Goal: Task Accomplishment & Management: Use online tool/utility

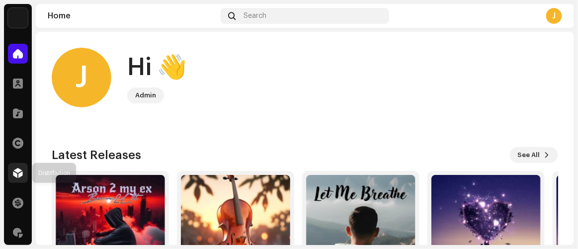
click at [22, 171] on span at bounding box center [18, 173] width 10 height 8
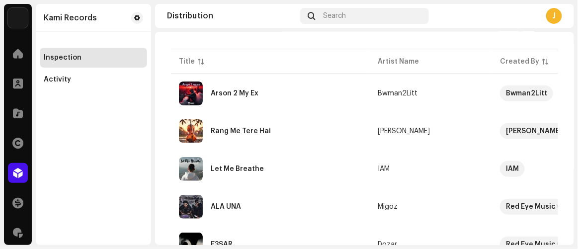
scroll to position [64, 0]
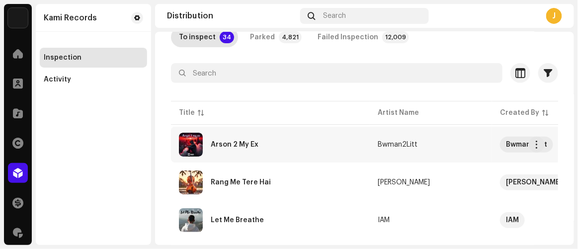
click at [260, 145] on div "Arson 2 My Ex" at bounding box center [270, 145] width 183 height 24
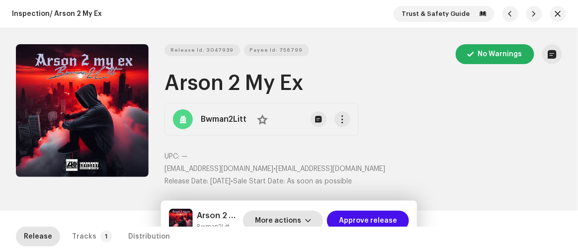
click at [297, 219] on span "More actions" at bounding box center [278, 221] width 46 height 20
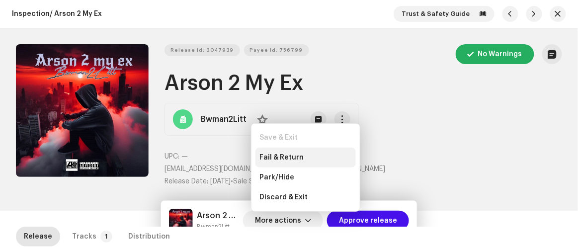
click at [267, 155] on span "Fail & Return" at bounding box center [281, 158] width 44 height 8
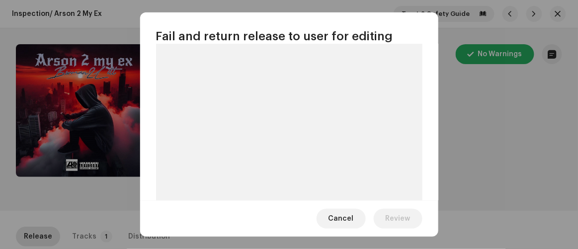
scroll to position [106, 0]
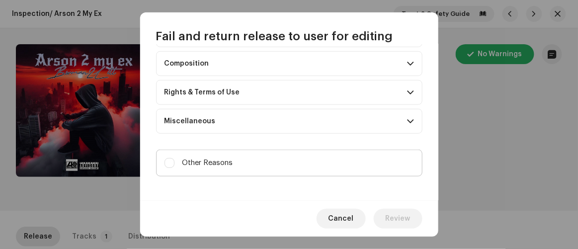
click at [256, 164] on label "Other Reasons" at bounding box center [289, 163] width 266 height 27
click at [174, 164] on input "Other Reasons" at bounding box center [170, 163] width 10 height 10
checkbox input "true"
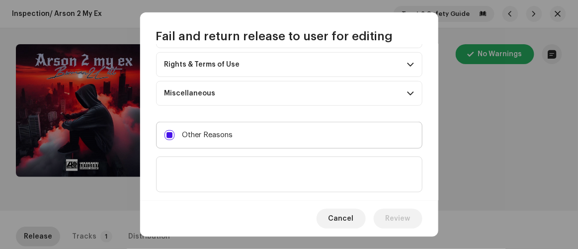
scroll to position [190, 0]
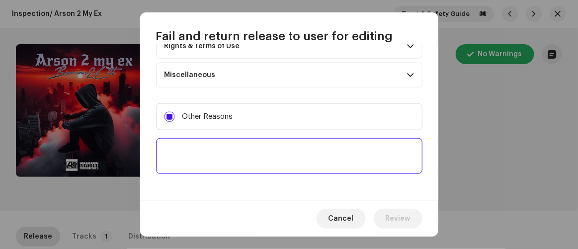
click at [255, 158] on textarea at bounding box center [289, 156] width 266 height 36
paste textarea "To ensure the intellectual property of your high-profile artist and to protect …"
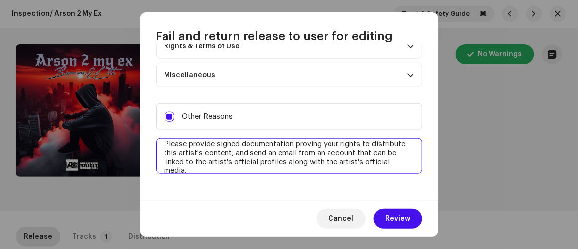
scroll to position [0, 0]
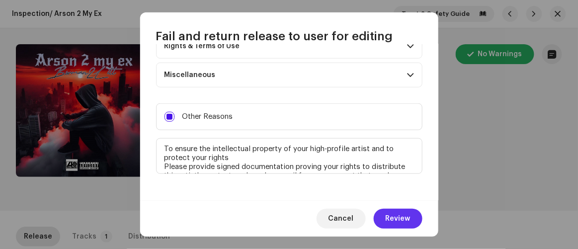
type textarea "To ensure the intellectual property of your high-profile artist and to protect …"
click at [405, 220] on span "Review" at bounding box center [398, 219] width 25 height 20
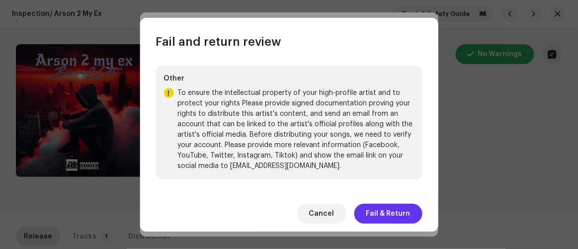
click at [386, 216] on span "Fail & Return" at bounding box center [388, 214] width 44 height 20
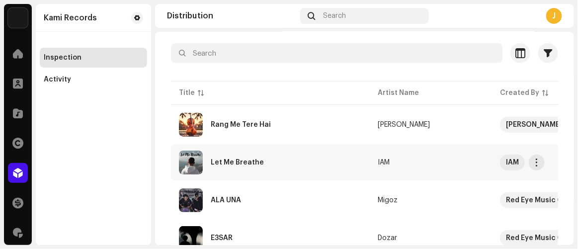
scroll to position [90, 0]
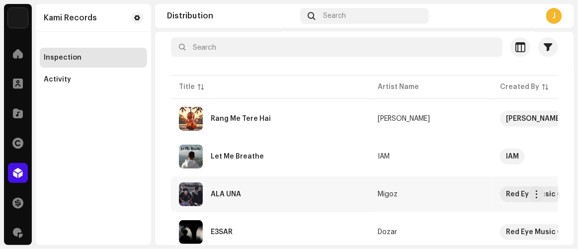
click at [249, 193] on div "ALA UNA" at bounding box center [270, 194] width 183 height 24
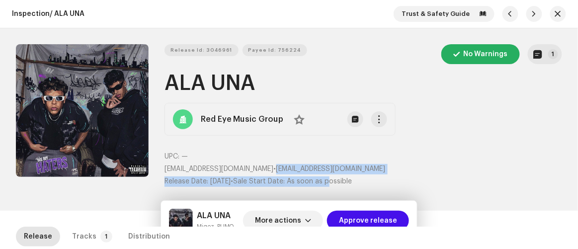
drag, startPoint x: 252, startPoint y: 170, endPoint x: 352, endPoint y: 175, distance: 100.6
click at [352, 175] on div "UPC: — redeyesupp@gmail.com • redeyesupp@gmail.com Release Date: Oct 8, 2025 • …" at bounding box center [364, 169] width 398 height 35
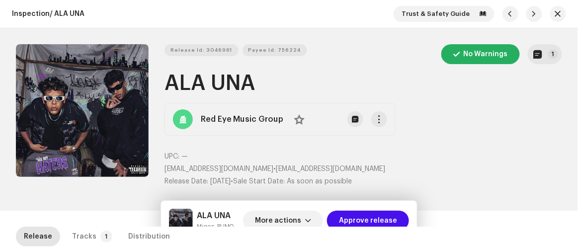
click at [286, 153] on p "UPC: —" at bounding box center [364, 157] width 398 height 10
drag, startPoint x: 253, startPoint y: 169, endPoint x: 338, endPoint y: 168, distance: 85.0
click at [338, 168] on p "redeyesupp@gmail.com • redeyesupp@gmail.com" at bounding box center [364, 169] width 398 height 10
copy span "redeyesupp@gmail.com"
click at [282, 220] on span "More actions" at bounding box center [278, 221] width 46 height 20
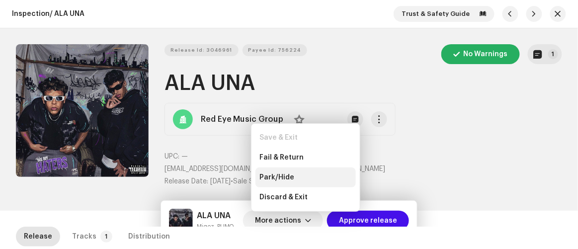
click at [279, 181] on div "Park/Hide" at bounding box center [306, 178] width 100 height 20
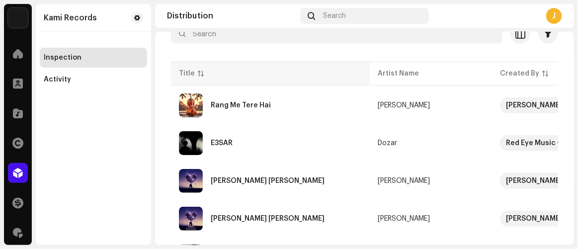
scroll to position [90, 0]
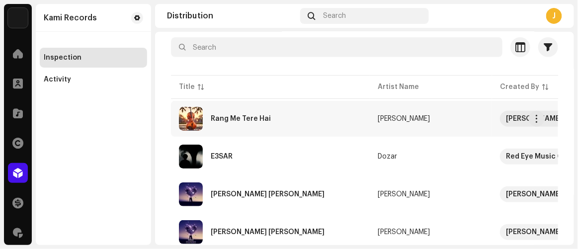
click at [214, 120] on div "Rang Me Tere Hai" at bounding box center [241, 118] width 60 height 7
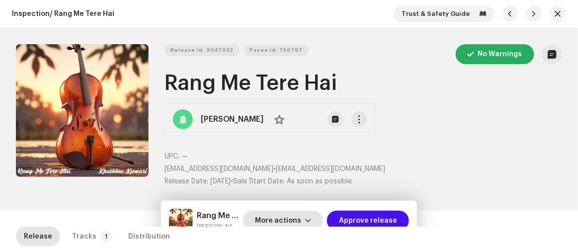
click at [281, 219] on span "More actions" at bounding box center [278, 221] width 46 height 20
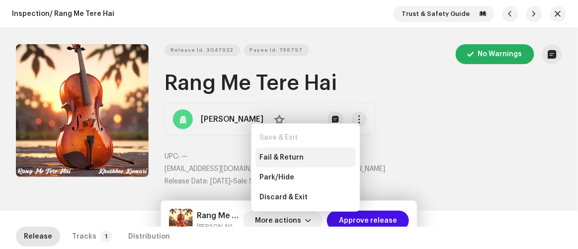
click at [288, 155] on span "Fail & Return" at bounding box center [281, 158] width 44 height 8
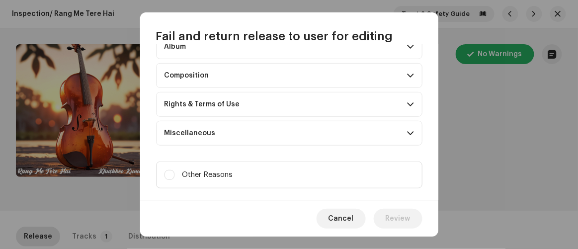
scroll to position [144, 0]
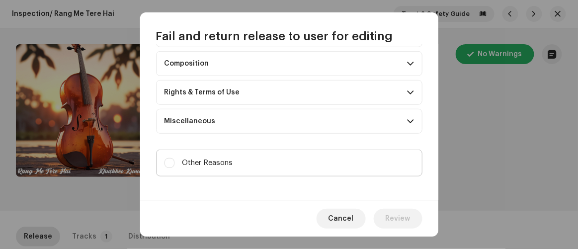
click at [271, 161] on label "Other Reasons" at bounding box center [289, 163] width 266 height 27
click at [174, 161] on input "Other Reasons" at bounding box center [170, 163] width 10 height 10
checkbox input "true"
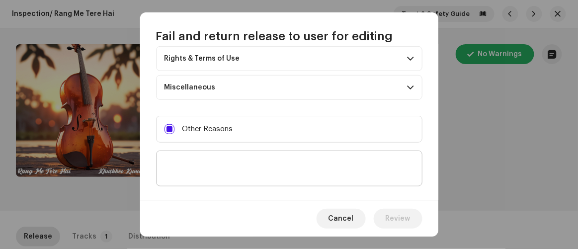
scroll to position [190, 0]
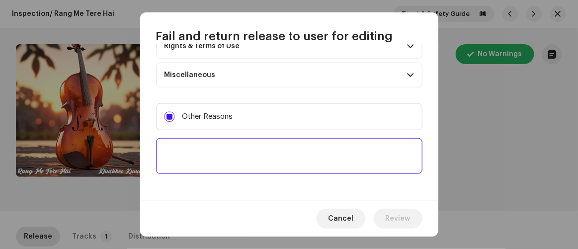
click at [268, 160] on textarea at bounding box center [289, 156] width 266 height 36
paste textarea "To ensure the intellectual property of your high-profile artist and to protect …"
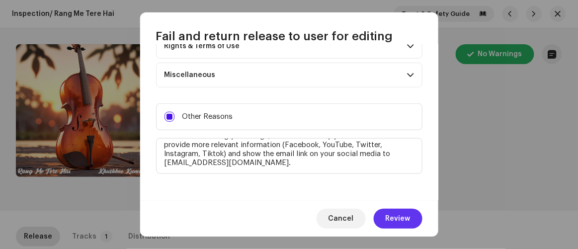
type textarea "To ensure the intellectual property of your high-profile artist and to protect …"
click at [395, 218] on span "Review" at bounding box center [398, 219] width 25 height 20
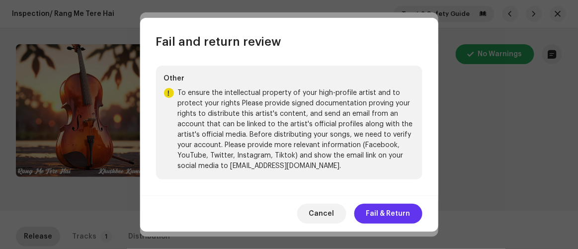
click at [391, 216] on span "Fail & Return" at bounding box center [388, 214] width 44 height 20
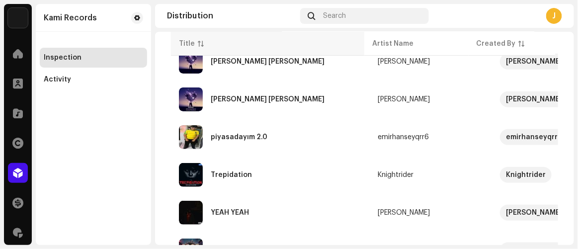
scroll to position [135, 0]
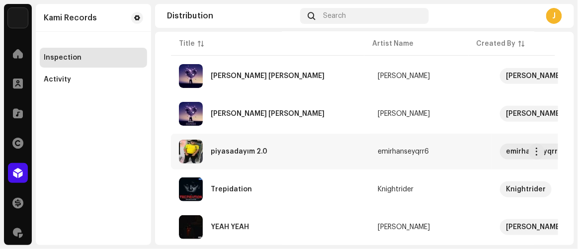
click at [223, 153] on div "piyasadayım 2.0" at bounding box center [239, 151] width 57 height 7
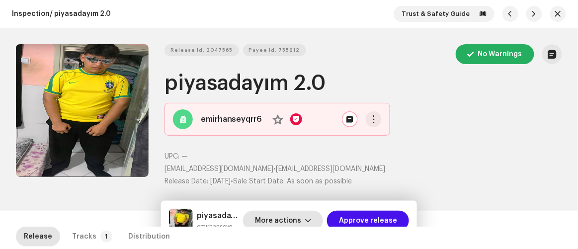
click at [285, 215] on span "More actions" at bounding box center [278, 221] width 46 height 20
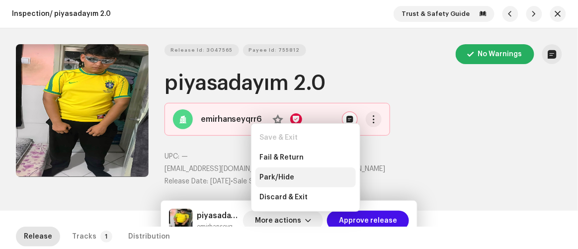
click at [285, 173] on span "Park/Hide" at bounding box center [276, 177] width 35 height 8
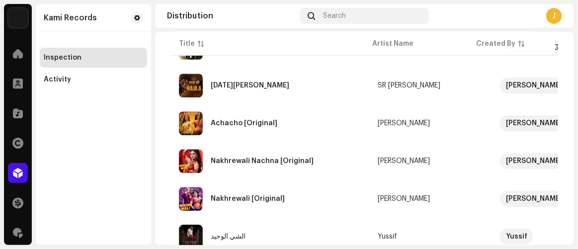
scroll to position [877, 0]
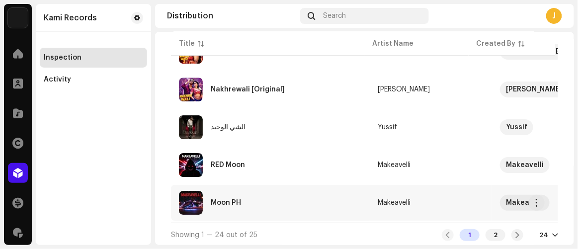
click at [237, 199] on div "Moon PH" at bounding box center [226, 202] width 30 height 7
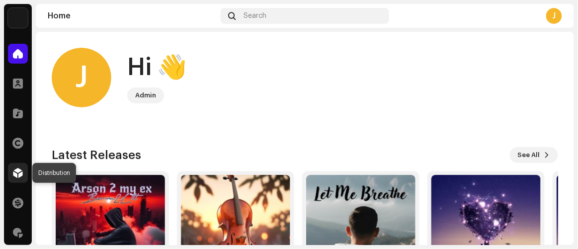
click at [17, 175] on span at bounding box center [18, 173] width 10 height 8
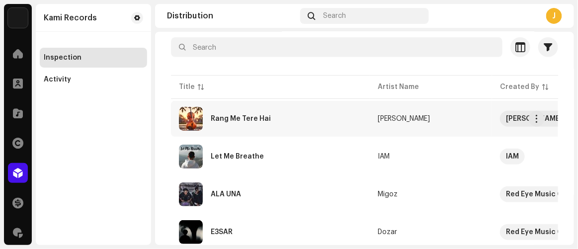
scroll to position [90, 0]
click at [293, 156] on div "Let Me Breathe" at bounding box center [270, 157] width 183 height 24
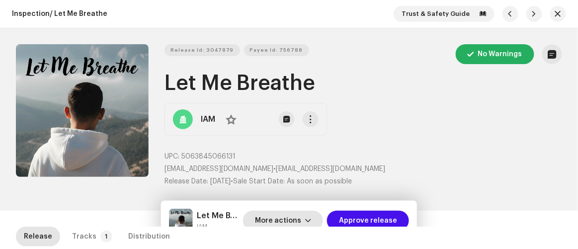
click at [288, 221] on span "More actions" at bounding box center [278, 221] width 46 height 20
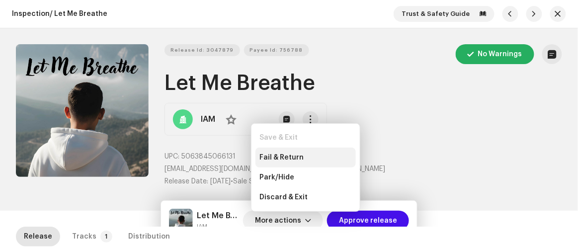
click at [285, 154] on span "Fail & Return" at bounding box center [281, 158] width 44 height 8
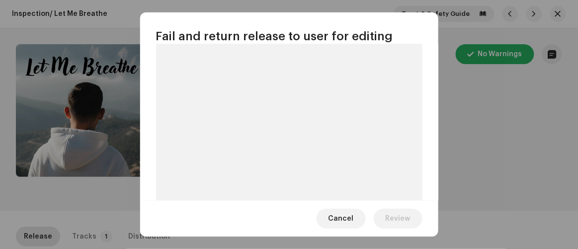
scroll to position [106, 0]
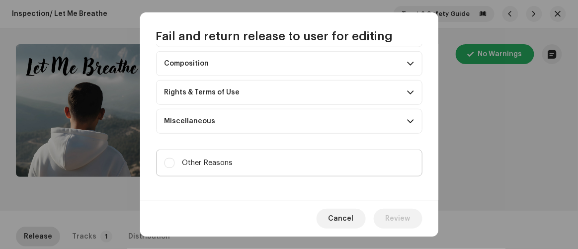
click at [238, 154] on label "Other Reasons" at bounding box center [289, 163] width 266 height 27
click at [174, 158] on input "Other Reasons" at bounding box center [170, 163] width 10 height 10
checkbox input "true"
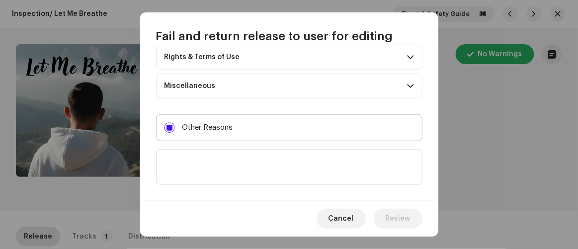
scroll to position [190, 0]
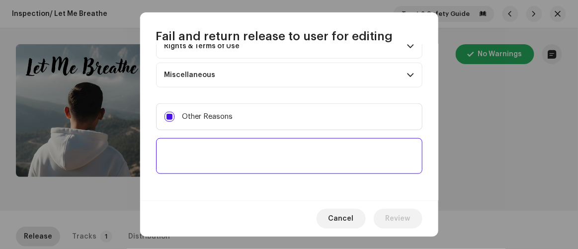
click at [245, 149] on textarea at bounding box center [289, 156] width 266 height 36
paste textarea "To ensure the intellectual property of your high-profile artist and to protect …"
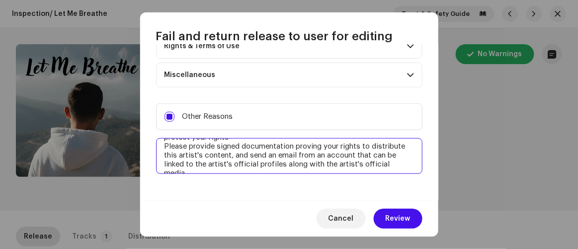
scroll to position [0, 0]
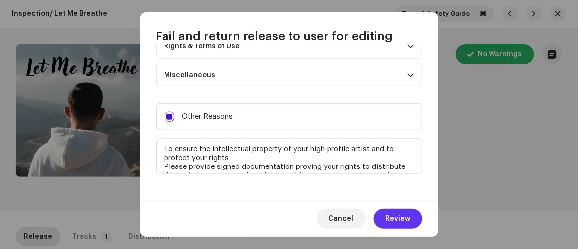
type textarea "To ensure the intellectual property of your high-profile artist and to protect …"
click at [409, 220] on span "Review" at bounding box center [398, 219] width 25 height 20
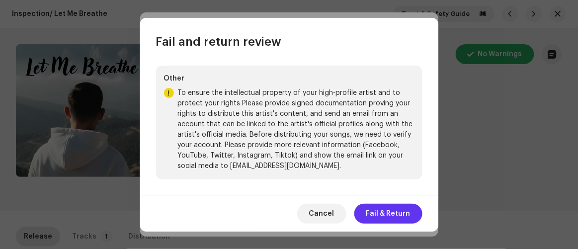
click at [394, 216] on span "Fail & Return" at bounding box center [388, 214] width 44 height 20
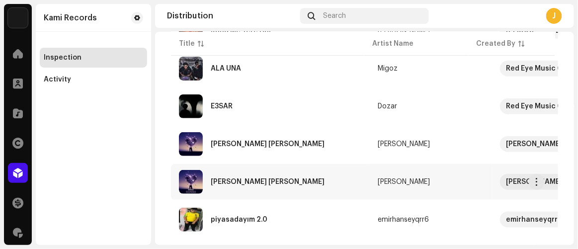
scroll to position [135, 0]
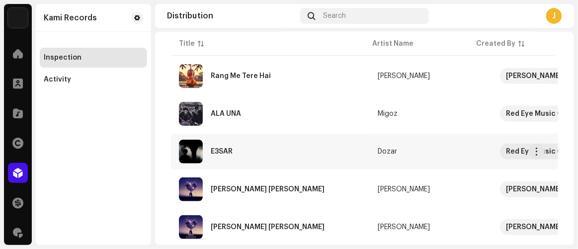
click at [232, 148] on div "E3SAR" at bounding box center [222, 151] width 22 height 7
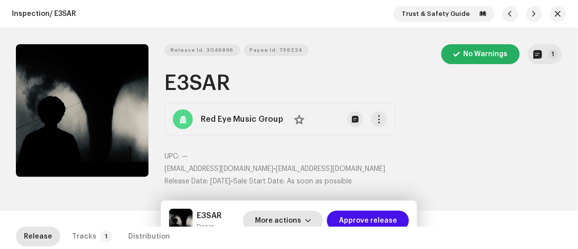
click at [284, 218] on span "More actions" at bounding box center [278, 221] width 46 height 20
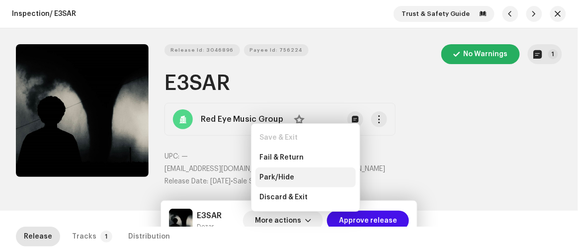
click at [278, 180] on span "Park/Hide" at bounding box center [276, 177] width 35 height 8
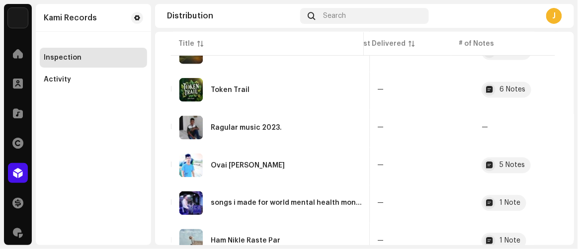
scroll to position [423, 0]
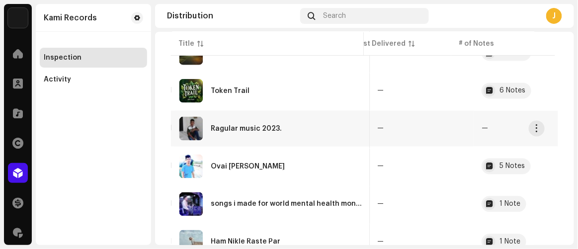
click at [266, 125] on div "Ragular music 2023." at bounding box center [246, 128] width 71 height 7
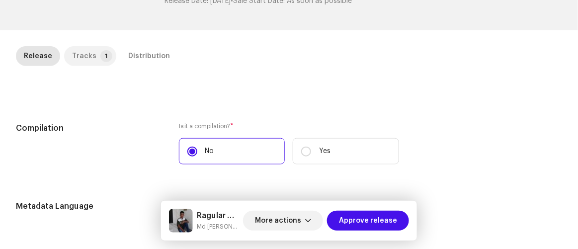
click at [81, 62] on div "Tracks" at bounding box center [84, 56] width 24 height 20
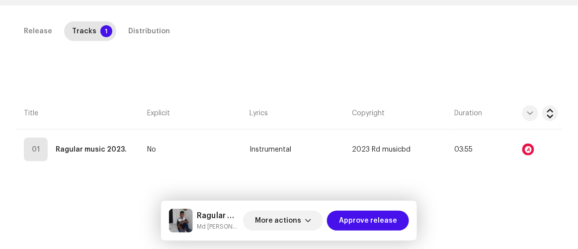
scroll to position [226, 0]
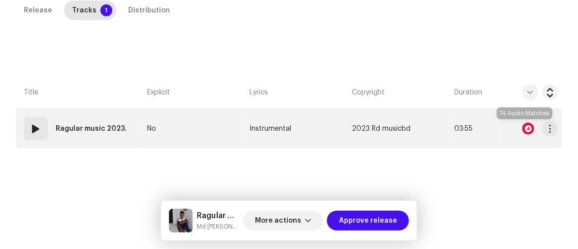
click at [527, 129] on div at bounding box center [528, 129] width 12 height 12
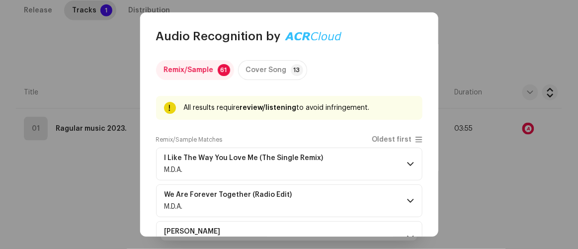
scroll to position [45, 0]
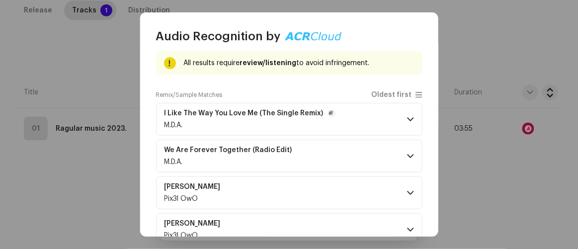
click at [335, 116] on p-accordion-header "I Like The Way You Love Me (The Single Remix) M.D.A." at bounding box center [289, 119] width 266 height 33
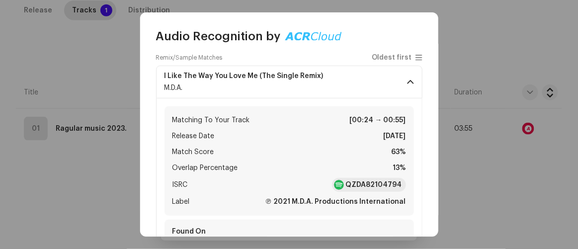
scroll to position [90, 0]
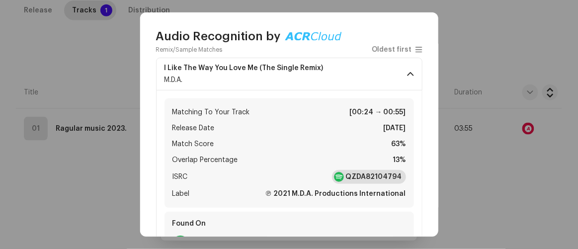
click at [354, 175] on strong "QZDA82104794" at bounding box center [374, 177] width 56 height 10
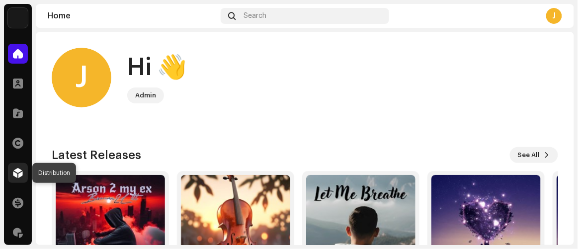
click at [14, 172] on span at bounding box center [18, 173] width 10 height 8
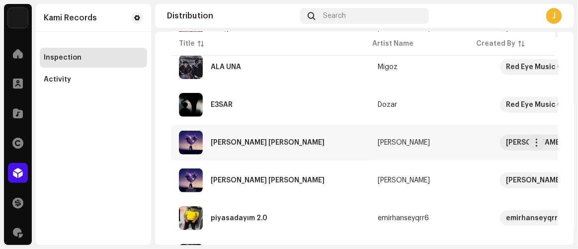
scroll to position [226, 0]
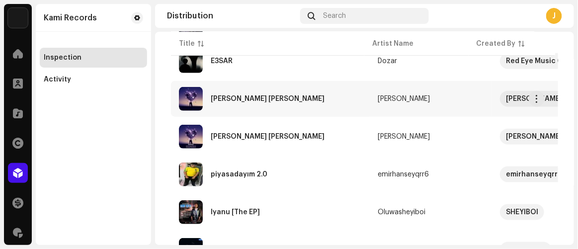
click at [233, 99] on div "[PERSON_NAME] [PERSON_NAME]" at bounding box center [268, 98] width 114 height 7
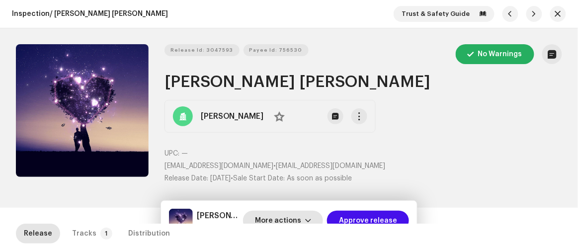
click at [289, 220] on span "More actions" at bounding box center [278, 221] width 46 height 20
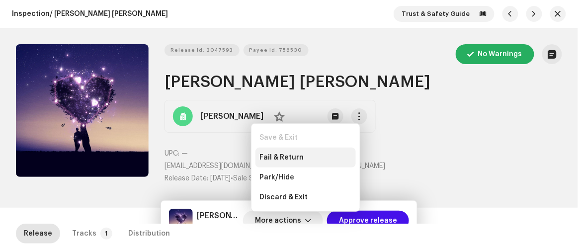
click at [285, 158] on span "Fail & Return" at bounding box center [281, 158] width 44 height 8
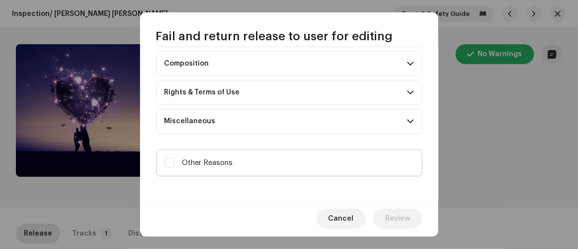
click at [275, 169] on label "Other Reasons" at bounding box center [289, 163] width 266 height 27
click at [174, 168] on input "Other Reasons" at bounding box center [170, 163] width 10 height 10
checkbox input "true"
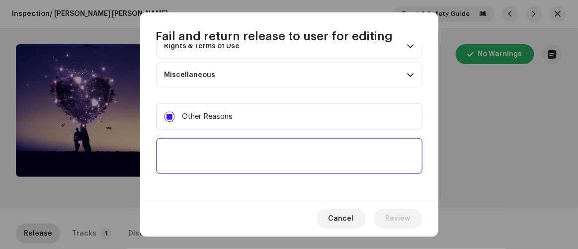
click at [276, 166] on textarea at bounding box center [289, 156] width 266 height 36
paste textarea "To ensure the intellectual property of your high-profile artist and to protect …"
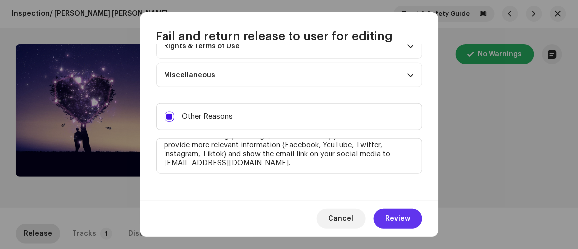
type textarea "To ensure the intellectual property of your high-profile artist and to protect …"
click at [396, 222] on span "Review" at bounding box center [398, 219] width 25 height 20
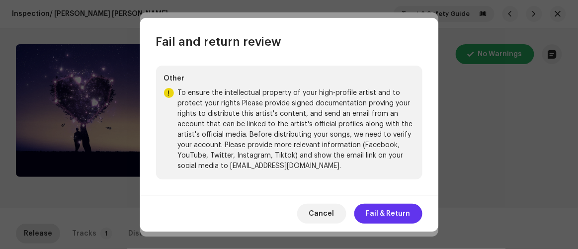
click at [393, 213] on span "Fail & Return" at bounding box center [388, 214] width 44 height 20
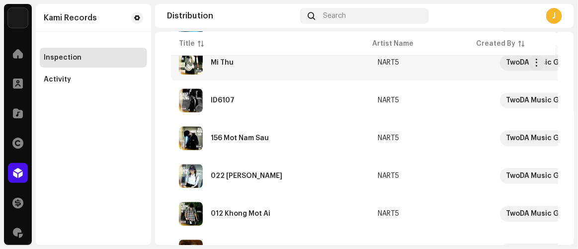
scroll to position [877, 0]
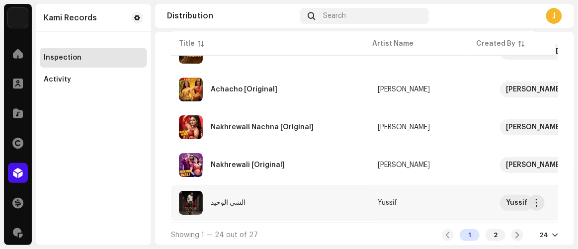
click at [308, 199] on div "الشي الوحيد" at bounding box center [270, 203] width 183 height 24
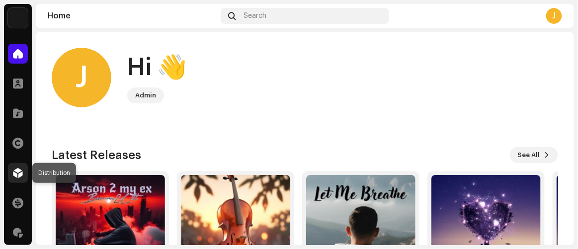
click at [17, 175] on span at bounding box center [18, 173] width 10 height 8
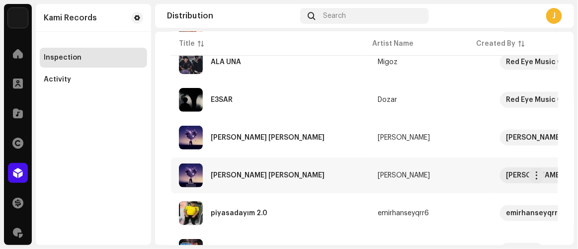
scroll to position [226, 0]
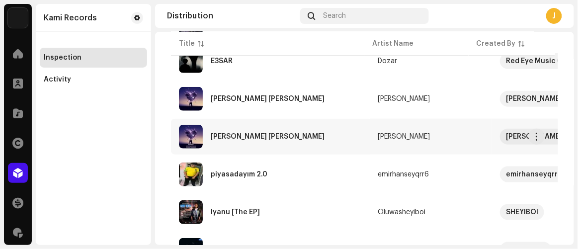
click at [248, 134] on div "[PERSON_NAME] [PERSON_NAME]" at bounding box center [268, 136] width 114 height 7
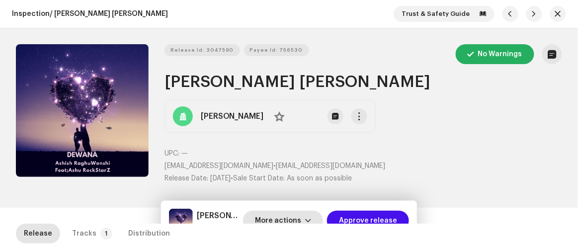
click at [286, 217] on span "More actions" at bounding box center [278, 221] width 46 height 20
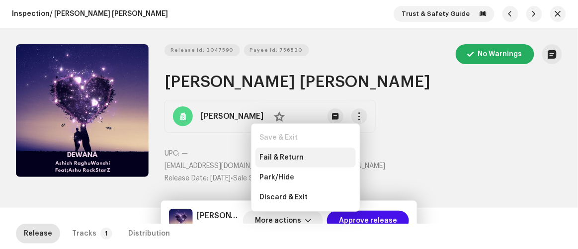
click at [278, 159] on span "Fail & Return" at bounding box center [281, 158] width 44 height 8
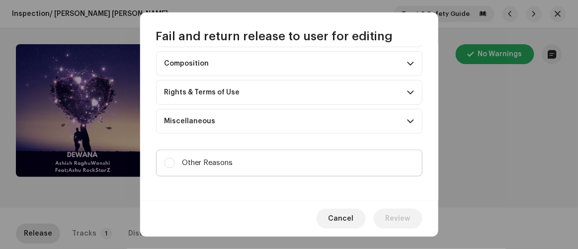
click at [284, 159] on label "Other Reasons" at bounding box center [289, 163] width 266 height 27
click at [174, 159] on input "Other Reasons" at bounding box center [170, 163] width 10 height 10
checkbox input "true"
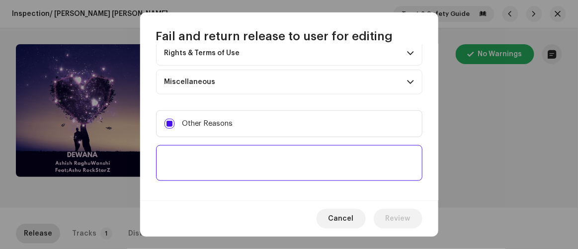
scroll to position [190, 0]
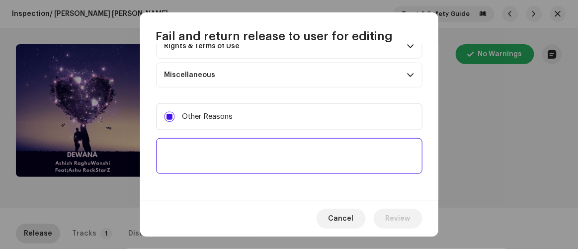
click at [295, 155] on textarea at bounding box center [289, 156] width 266 height 36
paste textarea "To ensure the intellectual property of your high-profile artist and to protect …"
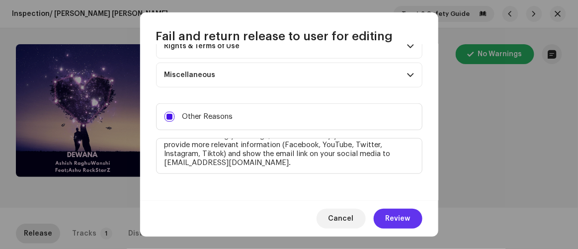
type textarea "To ensure the intellectual property of your high-profile artist and to protect …"
click at [386, 222] on button "Review" at bounding box center [398, 219] width 49 height 20
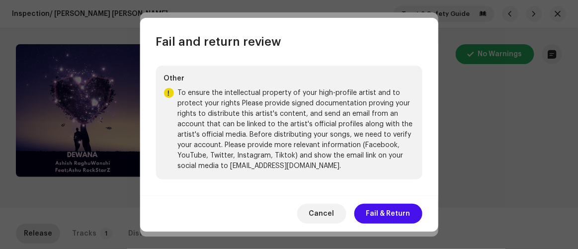
scroll to position [66, 0]
click at [386, 210] on span "Fail & Return" at bounding box center [388, 214] width 44 height 20
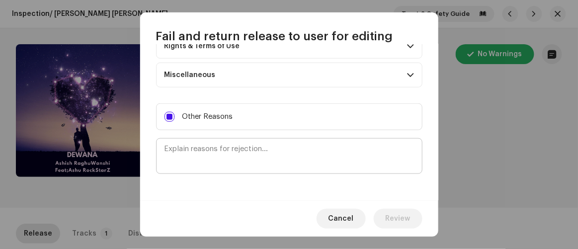
scroll to position [0, 0]
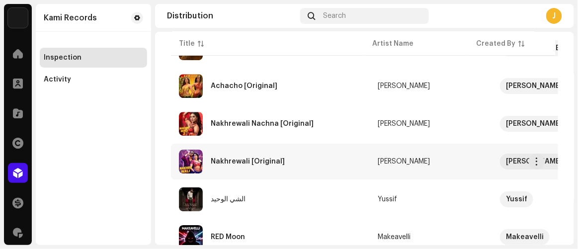
scroll to position [877, 0]
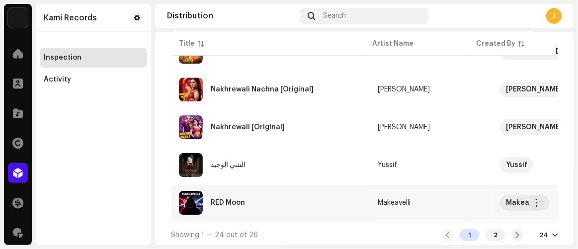
click at [248, 203] on div "RED Moon" at bounding box center [270, 203] width 183 height 24
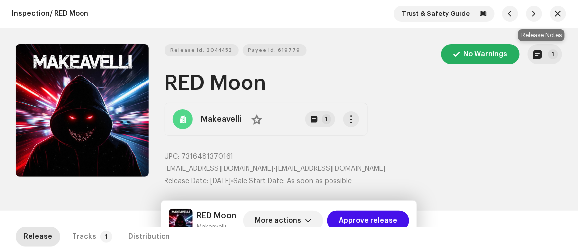
click at [528, 46] on p-button "1" at bounding box center [545, 54] width 34 height 20
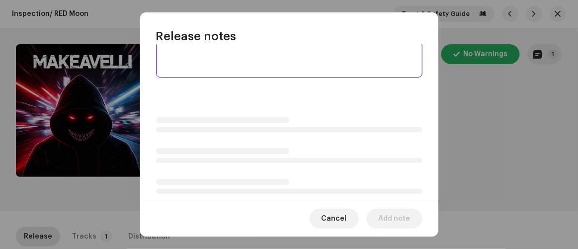
scroll to position [45, 0]
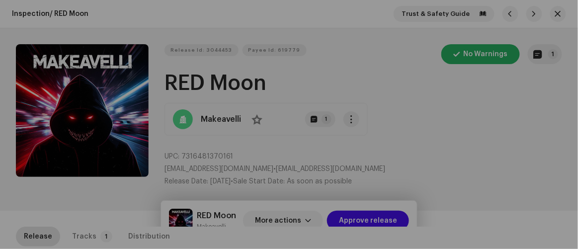
click at [469, 178] on div "Release notes Oct 5, 2025 AUTO NOTE - RELEASE PASSED INSPECTION Approved for di…" at bounding box center [289, 124] width 578 height 249
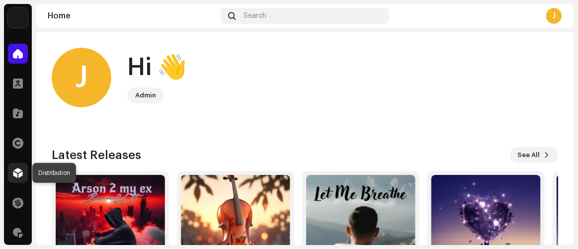
click at [20, 173] on span at bounding box center [18, 173] width 10 height 8
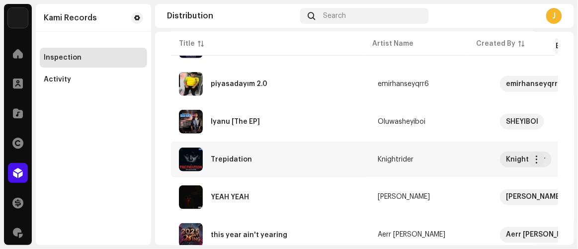
scroll to position [361, 0]
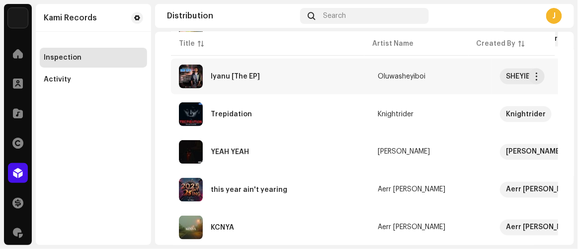
click at [234, 80] on div "Iyanu [The EP]" at bounding box center [270, 77] width 183 height 24
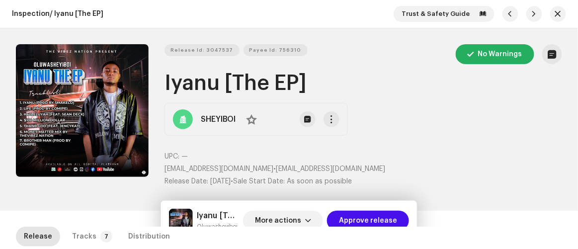
click at [419, 100] on div "Release Id: 3047537 Payee Id: 756310 No Warnings Iyanu [The EP] SHEYIBOI No UPC…" at bounding box center [364, 119] width 398 height 151
click at [435, 148] on div "Release Id: 3047537 Payee Id: 756310 No Warnings Iyanu [The EP] SHEYIBOI No UPC…" at bounding box center [364, 119] width 398 height 151
click at [300, 225] on span "More actions" at bounding box center [278, 221] width 46 height 20
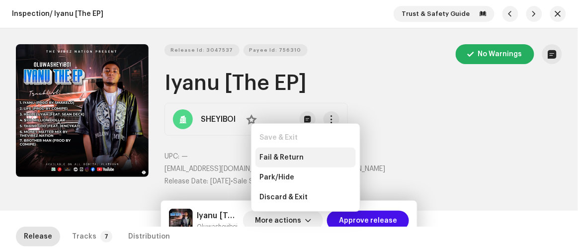
click at [304, 159] on div "Fail & Return" at bounding box center [305, 158] width 92 height 8
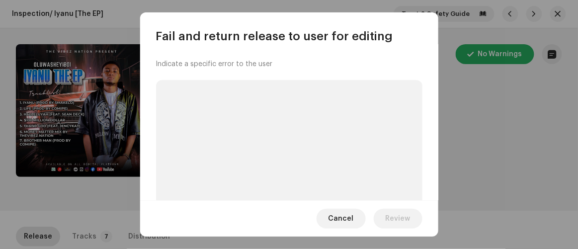
scroll to position [106, 0]
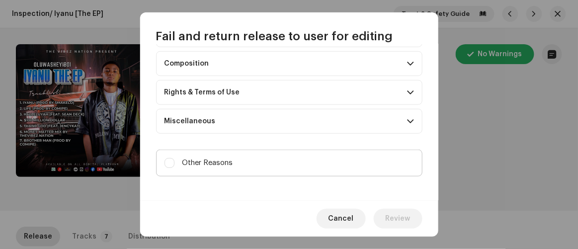
click at [278, 165] on label "Other Reasons" at bounding box center [289, 163] width 266 height 27
click at [174, 165] on input "Other Reasons" at bounding box center [170, 163] width 10 height 10
checkbox input "true"
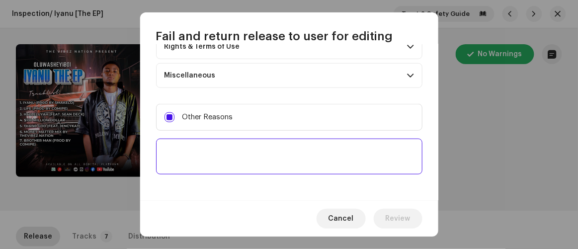
scroll to position [190, 0]
click at [270, 157] on textarea at bounding box center [289, 156] width 266 height 36
paste textarea "To ensure the intellectual property of your high-profile artist and to protect …"
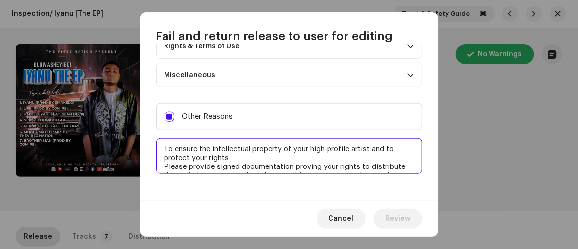
scroll to position [68, 0]
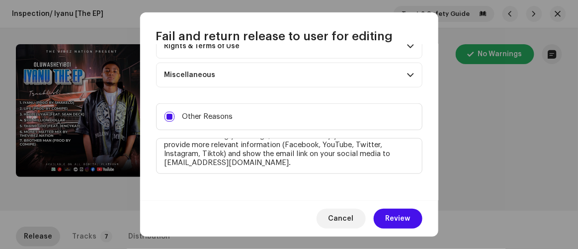
type textarea "To ensure the intellectual property of your high-profile artist and to protect …"
click at [400, 215] on span "Review" at bounding box center [398, 219] width 25 height 20
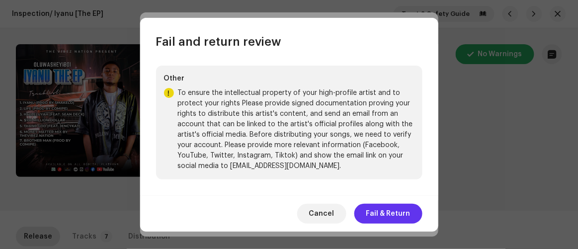
click at [394, 216] on span "Fail & Return" at bounding box center [388, 214] width 44 height 20
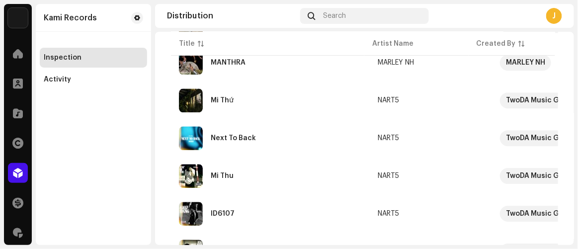
scroll to position [877, 0]
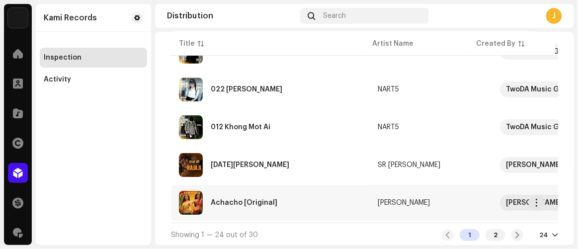
click at [255, 199] on div "Achacho [Original]" at bounding box center [244, 202] width 67 height 7
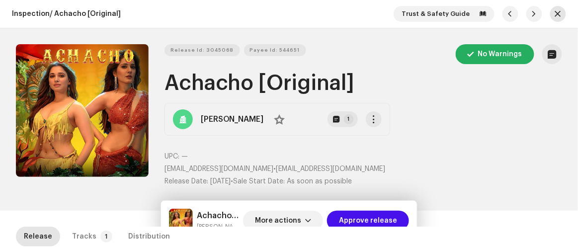
click at [555, 13] on span "button" at bounding box center [558, 14] width 6 height 8
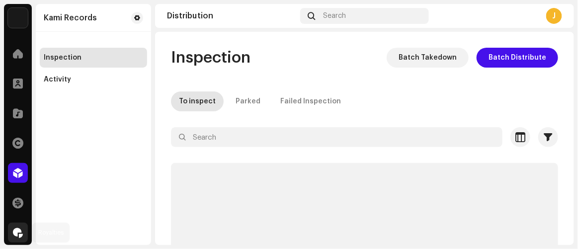
click at [14, 227] on div at bounding box center [18, 233] width 20 height 20
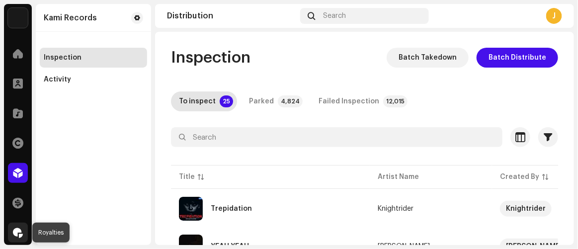
click at [17, 231] on span at bounding box center [18, 233] width 10 height 8
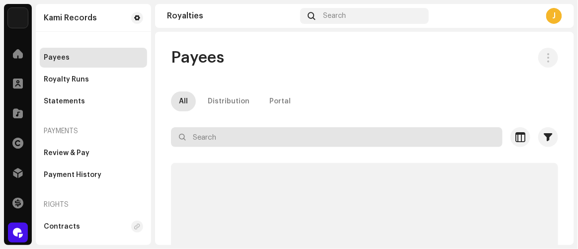
click at [205, 138] on input "text" at bounding box center [337, 137] width 332 height 20
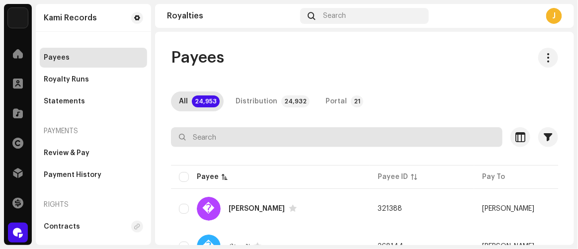
paste input "georgiodaccache18@gmail.com"
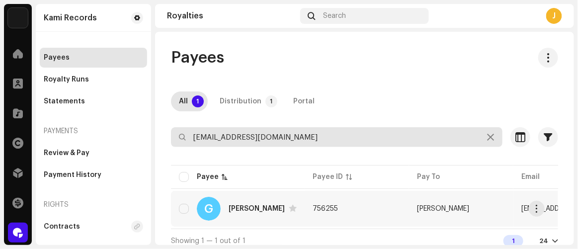
type input "georgiodaccache18@gmail.com"
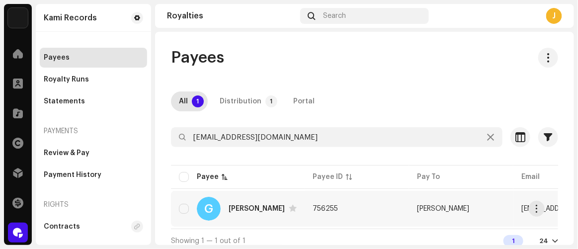
click at [344, 201] on td "756255" at bounding box center [357, 209] width 104 height 36
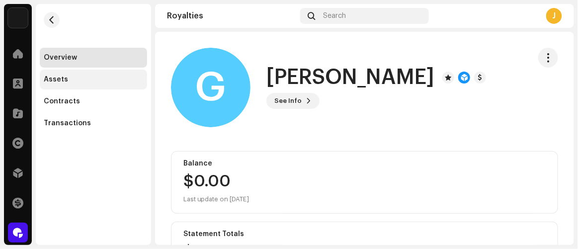
click at [60, 81] on div "Assets" at bounding box center [56, 80] width 24 height 8
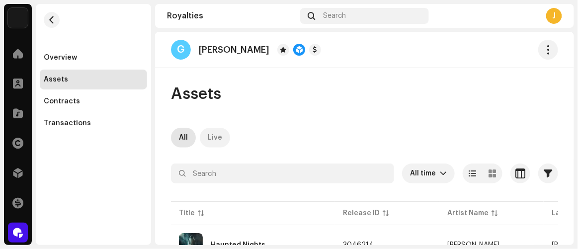
click at [209, 132] on div "Live" at bounding box center [215, 138] width 14 height 20
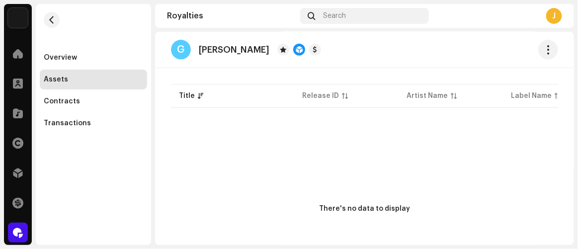
scroll to position [135, 0]
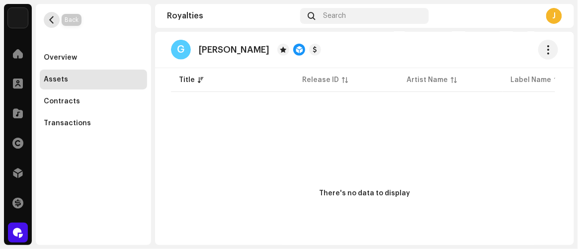
click at [46, 18] on button "button" at bounding box center [52, 20] width 16 height 16
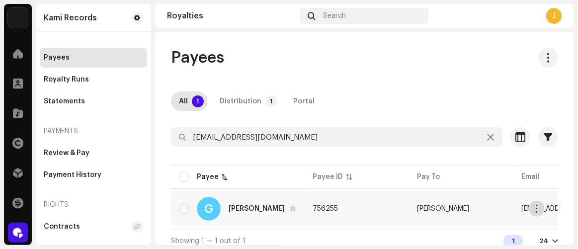
click at [536, 210] on span "button" at bounding box center [536, 209] width 7 height 8
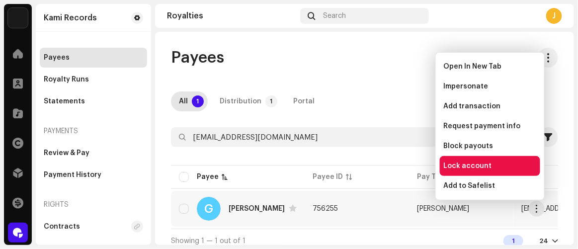
click at [466, 169] on span "Lock account" at bounding box center [468, 166] width 48 height 8
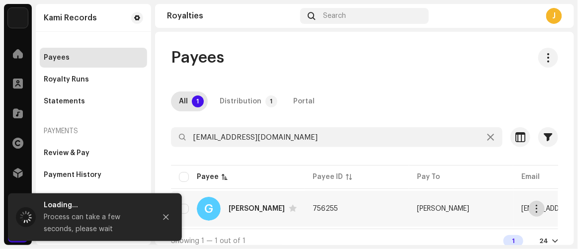
click at [532, 204] on button "button" at bounding box center [537, 209] width 16 height 16
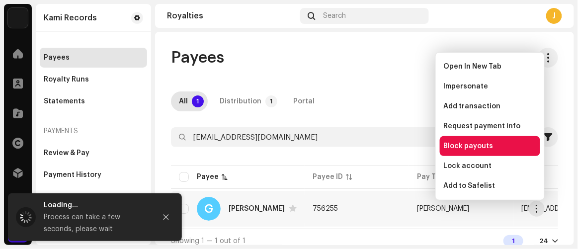
click at [457, 147] on span "Block payouts" at bounding box center [469, 146] width 50 height 8
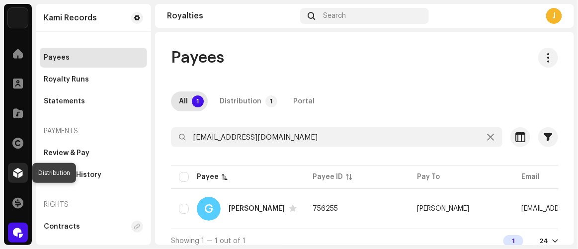
click at [19, 172] on span at bounding box center [18, 173] width 10 height 8
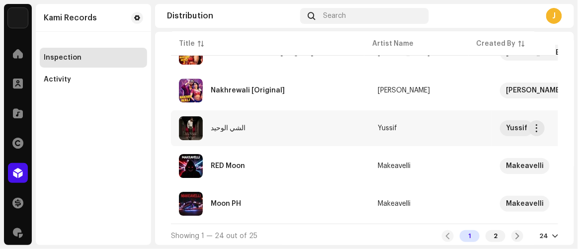
scroll to position [877, 0]
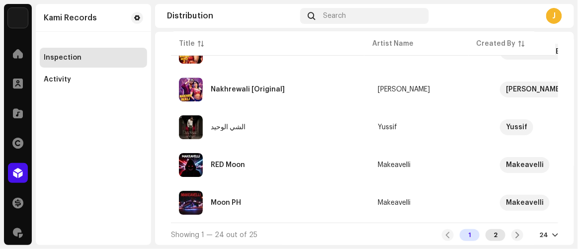
click at [488, 236] on div "2" at bounding box center [496, 235] width 20 height 12
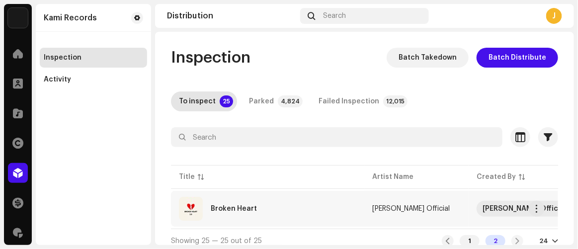
click at [299, 208] on div "Broken Heart" at bounding box center [267, 209] width 177 height 24
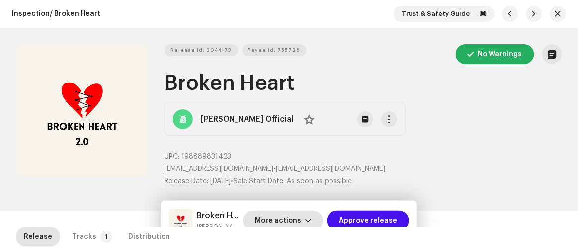
click at [283, 223] on span "More actions" at bounding box center [278, 221] width 46 height 20
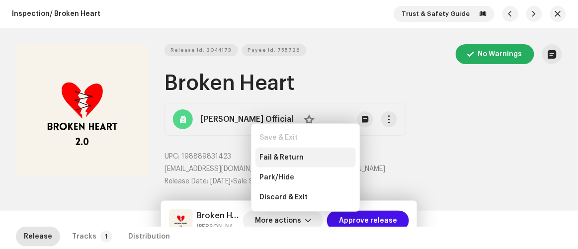
click at [276, 160] on span "Fail & Return" at bounding box center [281, 158] width 44 height 8
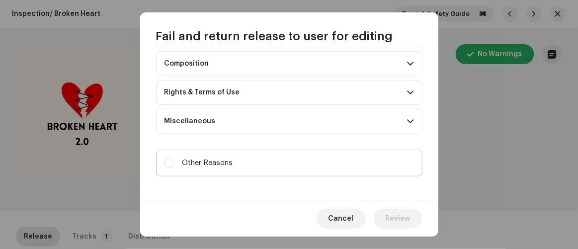
click at [259, 157] on label "Other Reasons" at bounding box center [289, 163] width 266 height 27
click at [174, 158] on input "Other Reasons" at bounding box center [170, 163] width 10 height 10
checkbox input "true"
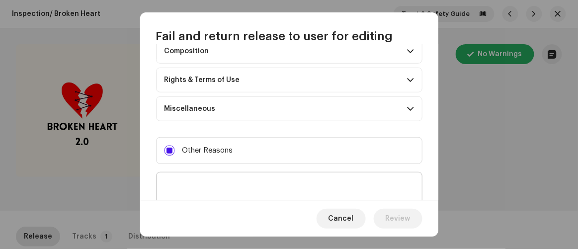
scroll to position [190, 0]
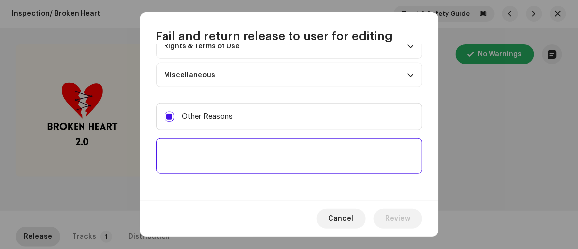
click at [260, 156] on textarea at bounding box center [289, 156] width 266 height 36
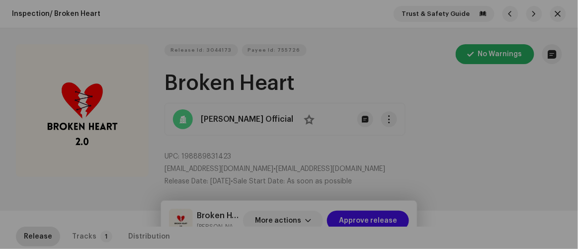
click at [476, 187] on div "Fail and return release to user for editing Indicate a specific error to the us…" at bounding box center [289, 124] width 578 height 249
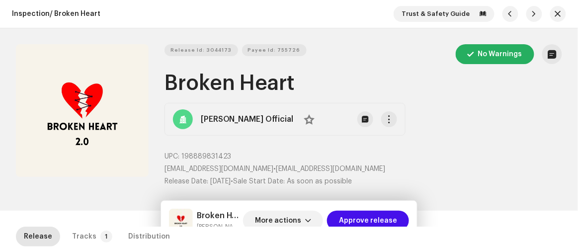
scroll to position [1119, 0]
click at [294, 217] on span "More actions" at bounding box center [278, 221] width 46 height 20
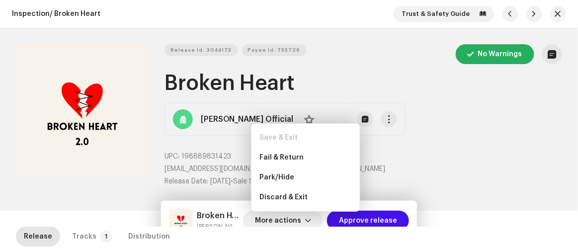
click at [445, 173] on p "iammaliktayyabofficial@gmail.com • iammaliktayyabofficial@gmail.com" at bounding box center [364, 169] width 398 height 10
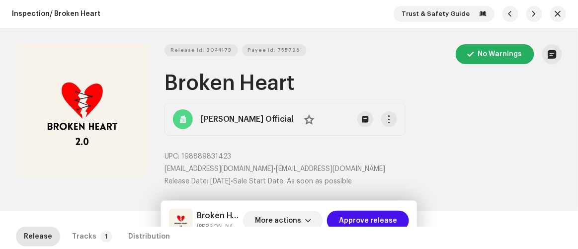
drag, startPoint x: 283, startPoint y: 166, endPoint x: 433, endPoint y: 168, distance: 150.1
click at [433, 168] on p "iammaliktayyabofficial@gmail.com • iammaliktayyabofficial@gmail.com" at bounding box center [364, 169] width 398 height 10
copy p "iammaliktayyabofficial@gmail.com"
click at [283, 217] on span "More actions" at bounding box center [278, 221] width 46 height 20
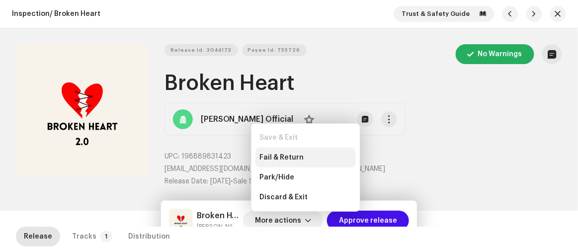
click at [284, 156] on span "Fail & Return" at bounding box center [281, 158] width 44 height 8
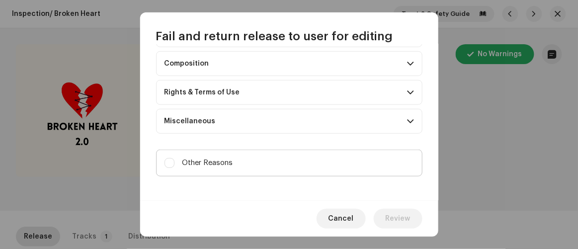
click at [263, 155] on label "Other Reasons" at bounding box center [289, 163] width 266 height 27
click at [174, 158] on input "Other Reasons" at bounding box center [170, 163] width 10 height 10
checkbox input "true"
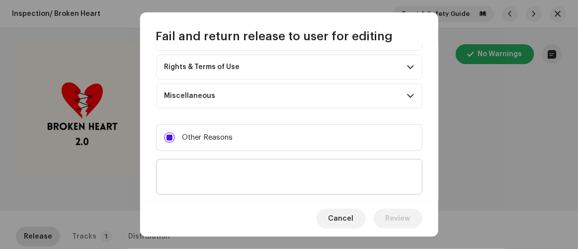
scroll to position [190, 0]
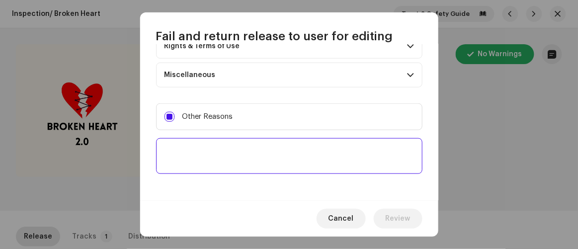
click at [258, 152] on textarea at bounding box center [289, 156] width 266 height 36
type textarea "P"
click at [0, 0] on span "accounts" at bounding box center [0, 0] width 0 height 0
type textarea "There are 02 accounts for this label."
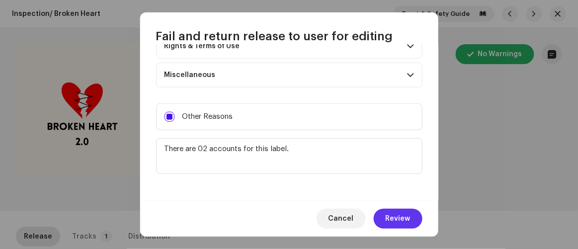
click at [389, 212] on span "Review" at bounding box center [398, 219] width 25 height 20
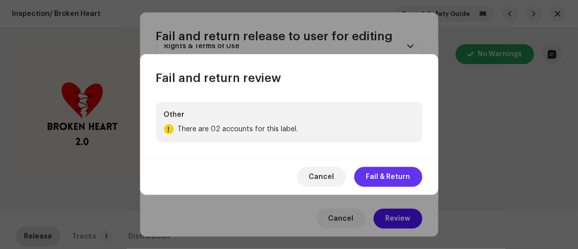
click at [384, 174] on span "Fail & Return" at bounding box center [388, 177] width 44 height 20
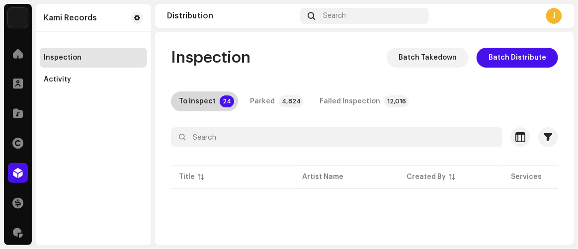
click at [209, 98] on div "To inspect" at bounding box center [197, 101] width 37 height 20
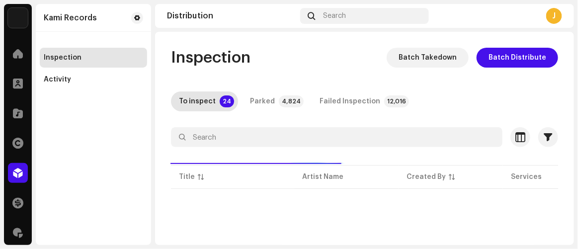
click at [305, 48] on div "Inspection Batch Takedown Batch Distribute" at bounding box center [364, 58] width 387 height 20
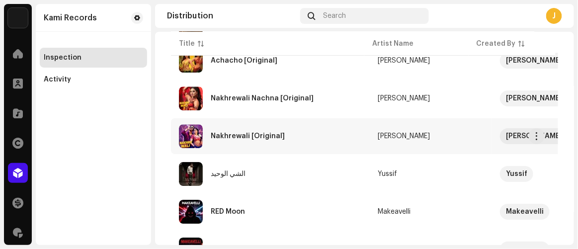
scroll to position [787, 0]
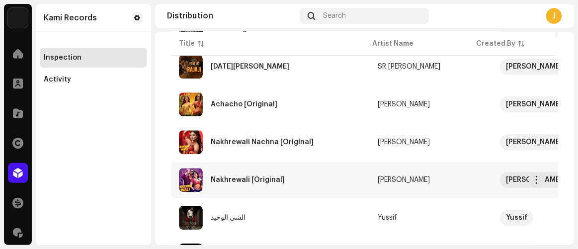
click at [238, 176] on div "Nakhrewali [Original]" at bounding box center [248, 179] width 74 height 7
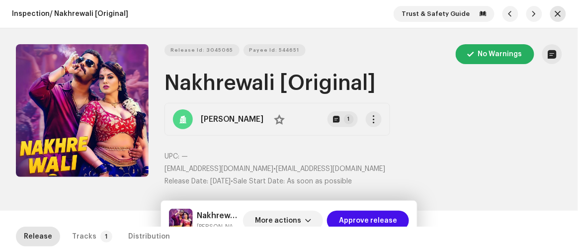
click at [555, 14] on span "button" at bounding box center [558, 14] width 6 height 8
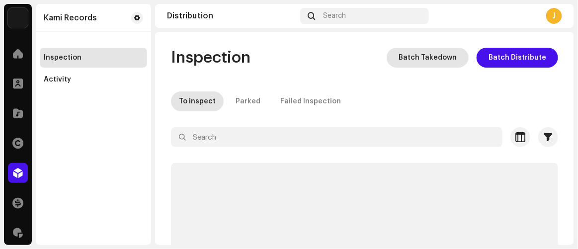
click at [417, 59] on span "Batch Takedown" at bounding box center [428, 58] width 58 height 20
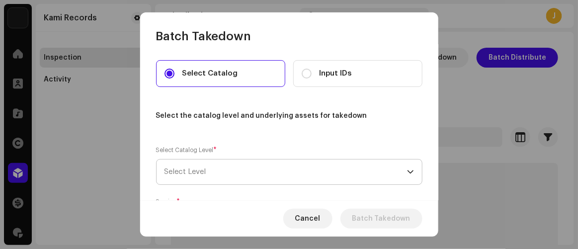
click at [222, 170] on span "Select Level" at bounding box center [286, 172] width 243 height 25
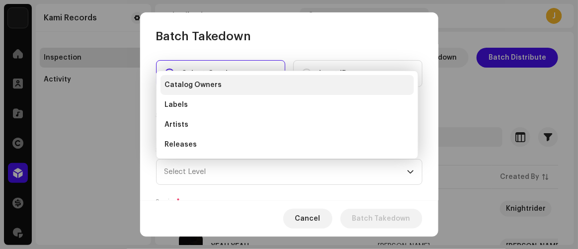
drag, startPoint x: 185, startPoint y: 105, endPoint x: 191, endPoint y: 105, distance: 6.5
click at [185, 105] on li "Labels" at bounding box center [288, 105] width 254 height 20
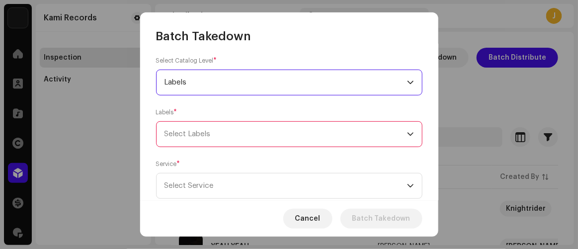
scroll to position [90, 0]
click at [248, 126] on div "Select Labels" at bounding box center [286, 133] width 243 height 25
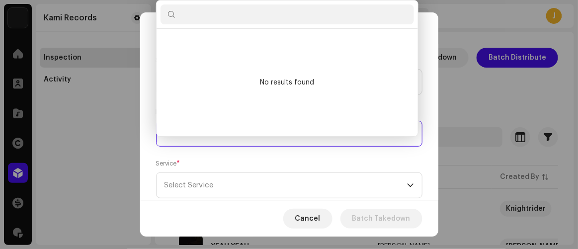
scroll to position [5, 42]
click at [263, 17] on input "text" at bounding box center [288, 14] width 254 height 20
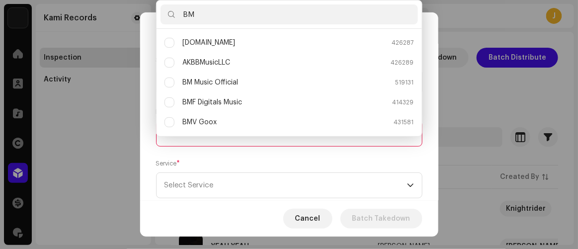
type input "BM"
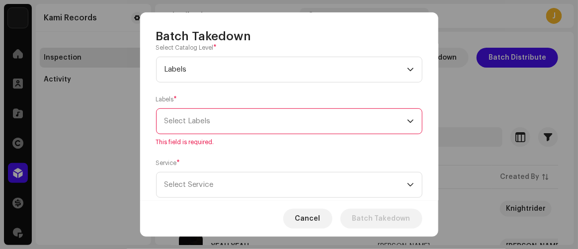
scroll to position [135, 0]
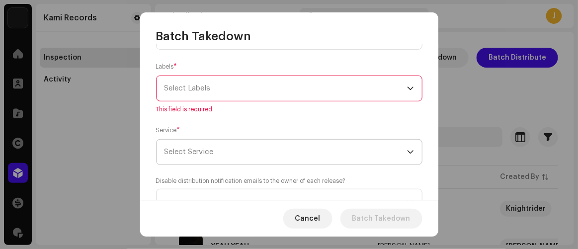
click at [213, 156] on span "Select Service" at bounding box center [286, 152] width 243 height 25
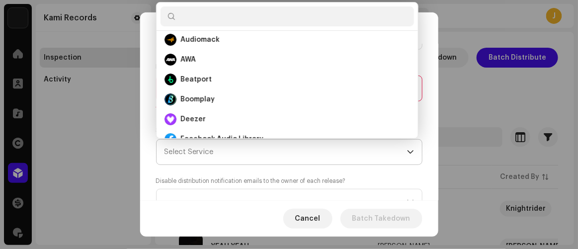
scroll to position [56, 0]
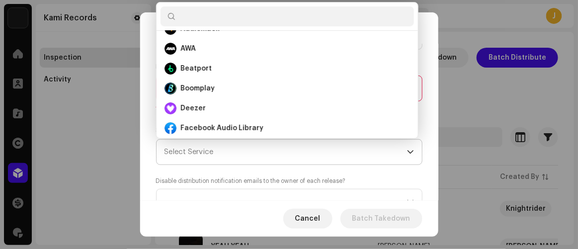
click at [224, 161] on span "Select Service" at bounding box center [286, 152] width 243 height 25
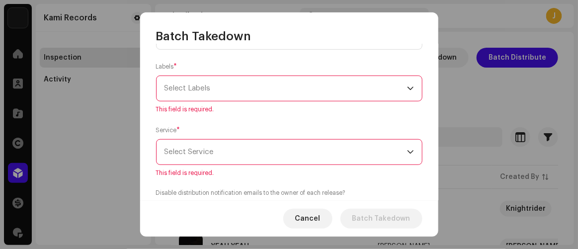
click at [237, 94] on div "Select Labels" at bounding box center [286, 88] width 243 height 25
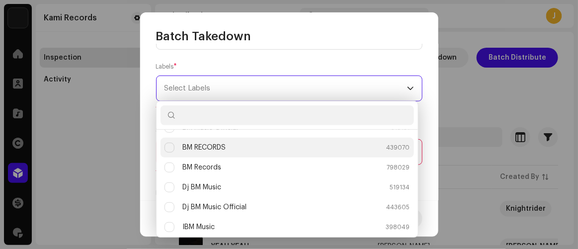
scroll to position [3, 0]
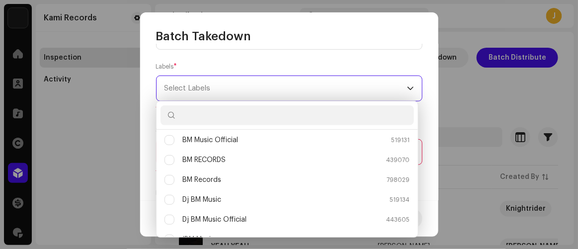
click at [233, 85] on div "Select Labels" at bounding box center [286, 88] width 243 height 25
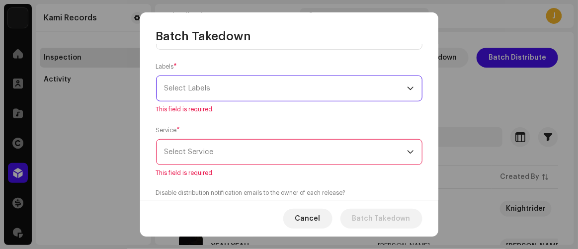
click at [233, 85] on div "Select Labels" at bounding box center [286, 88] width 243 height 25
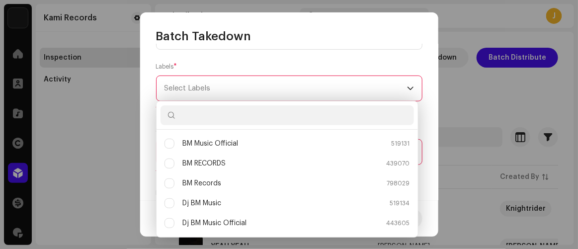
click at [210, 116] on input "text" at bounding box center [288, 115] width 254 height 20
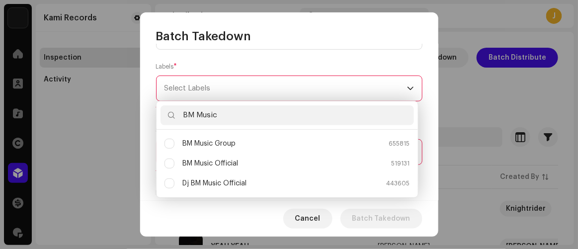
type input "BM Music"
drag, startPoint x: 141, startPoint y: 105, endPoint x: 76, endPoint y: 104, distance: 65.6
click at [76, 104] on body "Kami Records Home Clients Catalog Rights Distribution Finance Royalties Trust &…" at bounding box center [289, 124] width 578 height 249
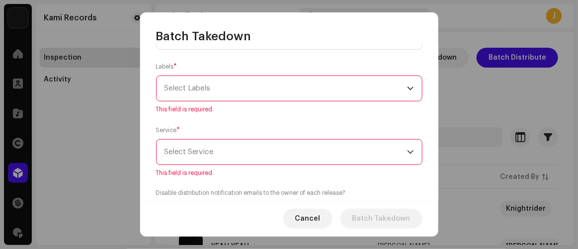
click at [169, 91] on div "Select Labels" at bounding box center [286, 88] width 243 height 25
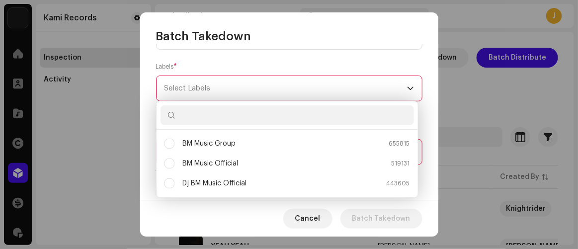
click at [188, 114] on input "text" at bounding box center [288, 115] width 254 height 20
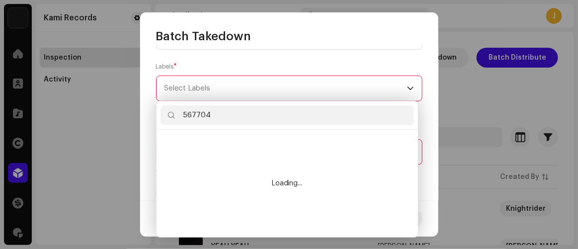
click at [231, 114] on input "567704" at bounding box center [288, 115] width 254 height 20
type input "567704"
